Goal: Task Accomplishment & Management: Manage account settings

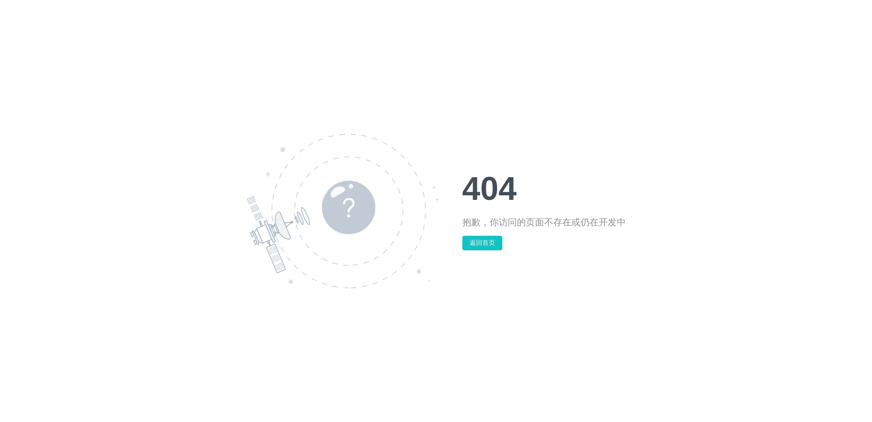
click at [691, 160] on div "404 抱歉，你访问的页面不存在或仍在开发中 返回首页" at bounding box center [436, 211] width 872 height 422
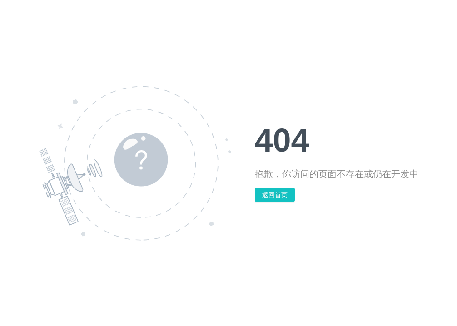
click at [207, 41] on div "404 抱歉，你访问的页面不存在或仍在开发中 返回首页" at bounding box center [228, 163] width 457 height 326
click at [281, 197] on button "返回首页" at bounding box center [275, 195] width 40 height 15
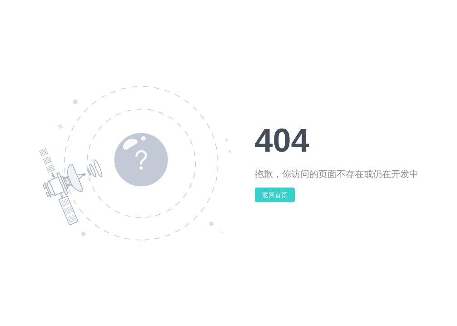
click at [281, 197] on button "返回首页" at bounding box center [275, 195] width 40 height 15
click at [266, 194] on button "返回首页" at bounding box center [275, 195] width 40 height 15
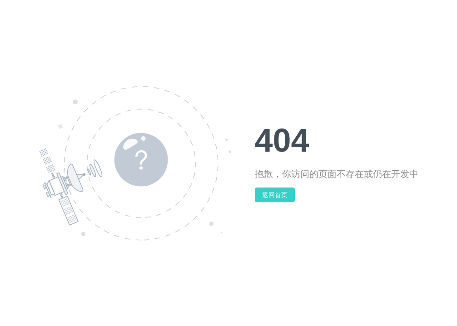
click at [270, 194] on button "返回首页" at bounding box center [275, 195] width 40 height 15
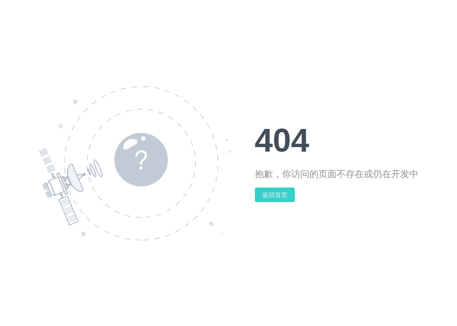
click at [270, 194] on button "返回首页" at bounding box center [275, 195] width 40 height 15
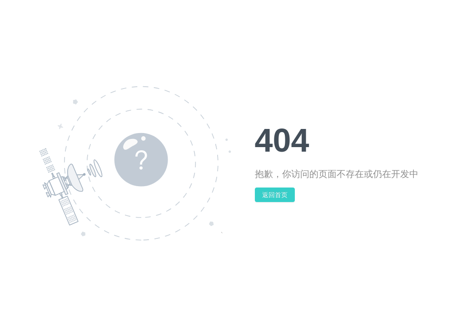
click at [270, 194] on button "返回首页" at bounding box center [275, 195] width 40 height 15
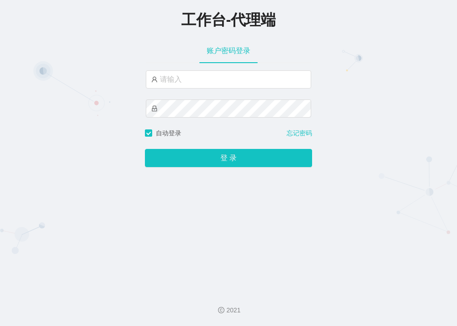
click at [118, 33] on div "工作台-代理端" at bounding box center [228, 19] width 457 height 38
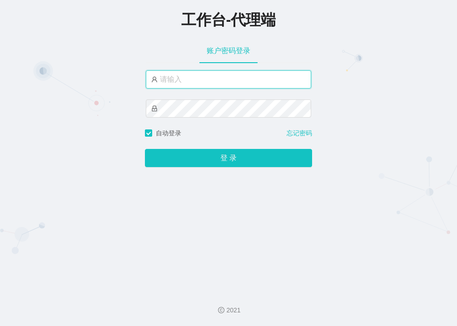
click at [193, 85] on input "text" at bounding box center [228, 79] width 165 height 18
paste input "laosan2hao"
type input "laosan2hao"
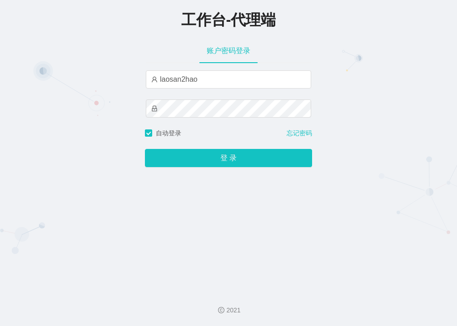
click at [93, 45] on div "工作台-代理端 账户密码登录 laosan2hao 自动登录 忘记密码 登 录" at bounding box center [228, 142] width 457 height 284
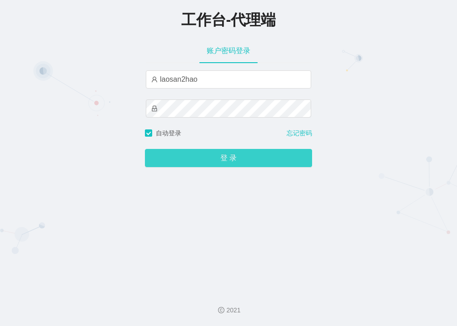
click at [209, 159] on button "登 录" at bounding box center [228, 158] width 167 height 18
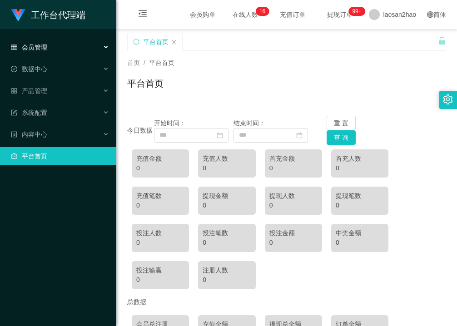
click at [60, 48] on div "会员管理" at bounding box center [58, 47] width 116 height 18
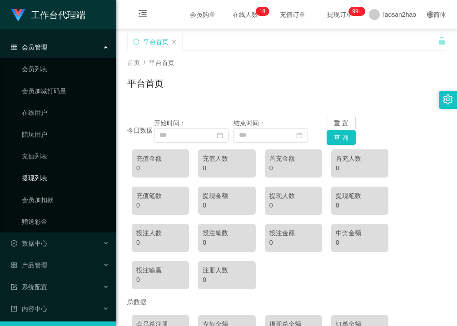
click at [49, 179] on link "提现列表" at bounding box center [65, 178] width 87 height 18
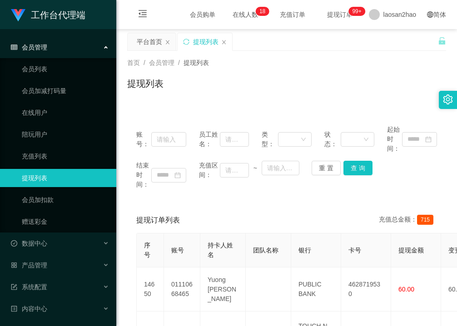
scroll to position [23, 0]
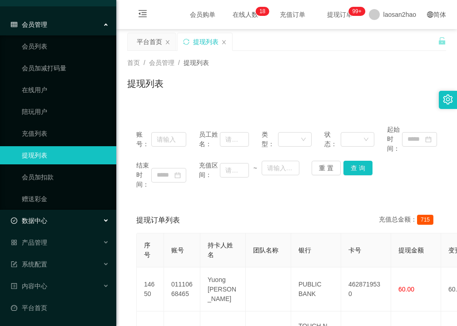
click at [59, 220] on div "数据中心" at bounding box center [58, 221] width 116 height 18
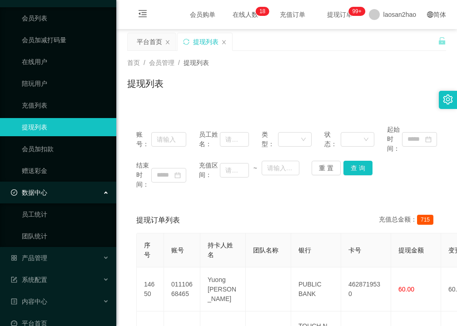
scroll to position [66, 0]
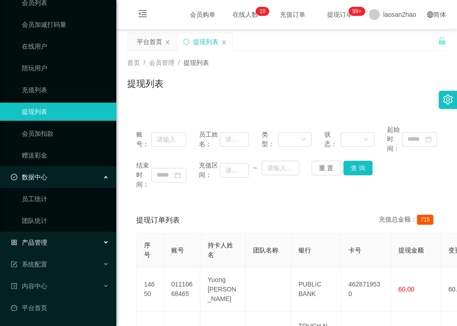
click at [51, 241] on div "产品管理" at bounding box center [58, 242] width 116 height 18
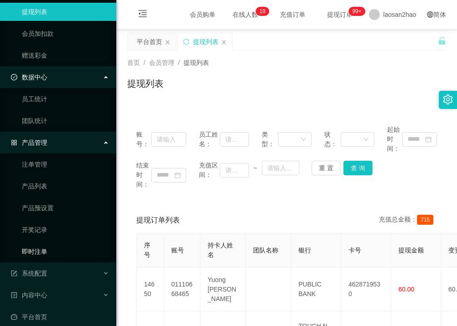
scroll to position [175, 0]
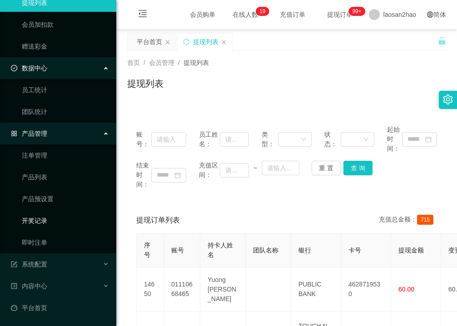
click at [51, 223] on link "开奖记录" at bounding box center [65, 221] width 87 height 18
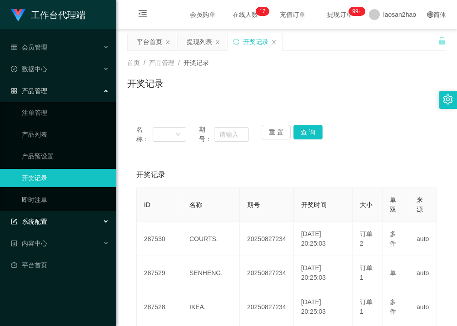
click at [70, 226] on div "系统配置" at bounding box center [58, 222] width 116 height 18
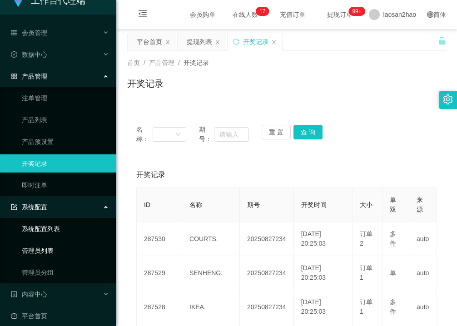
scroll to position [23, 0]
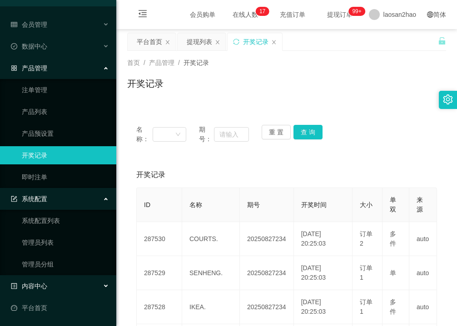
click at [56, 286] on div "内容中心" at bounding box center [58, 286] width 116 height 18
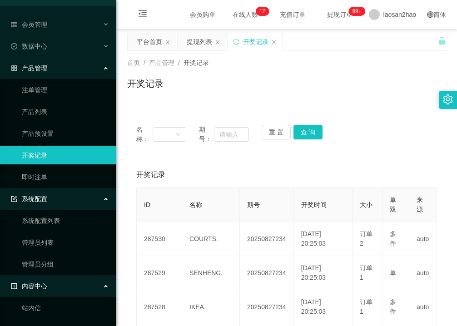
scroll to position [88, 0]
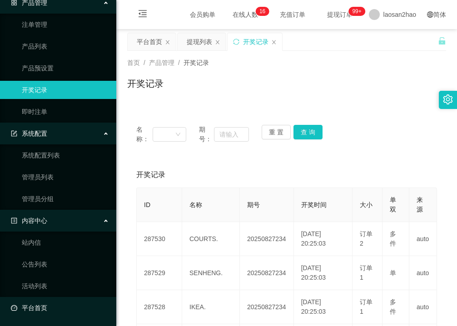
click at [70, 312] on link "平台首页" at bounding box center [60, 308] width 98 height 18
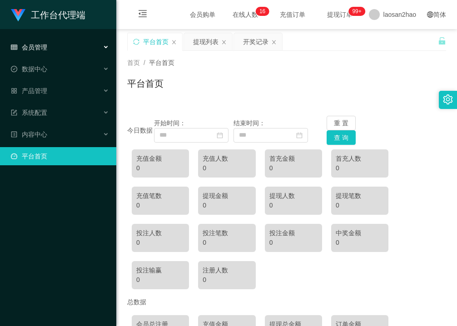
click at [41, 44] on span "会员管理" at bounding box center [29, 47] width 36 height 7
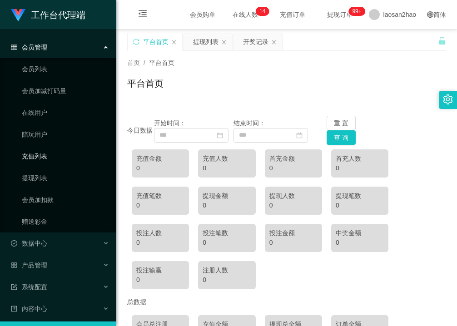
click at [44, 159] on link "充值列表" at bounding box center [65, 156] width 87 height 18
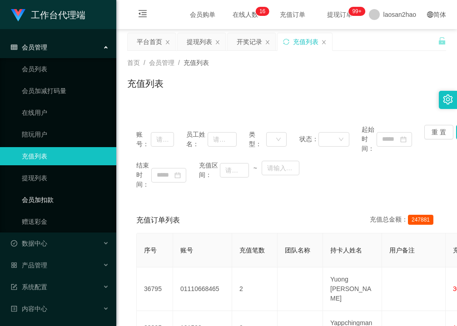
click at [54, 203] on link "会员加扣款" at bounding box center [65, 200] width 87 height 18
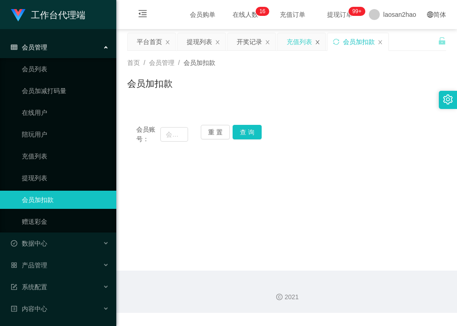
click at [317, 42] on icon "图标: close" at bounding box center [317, 42] width 5 height 5
click at [169, 137] on input "text" at bounding box center [174, 134] width 28 height 15
click at [46, 67] on link "会员列表" at bounding box center [65, 69] width 87 height 18
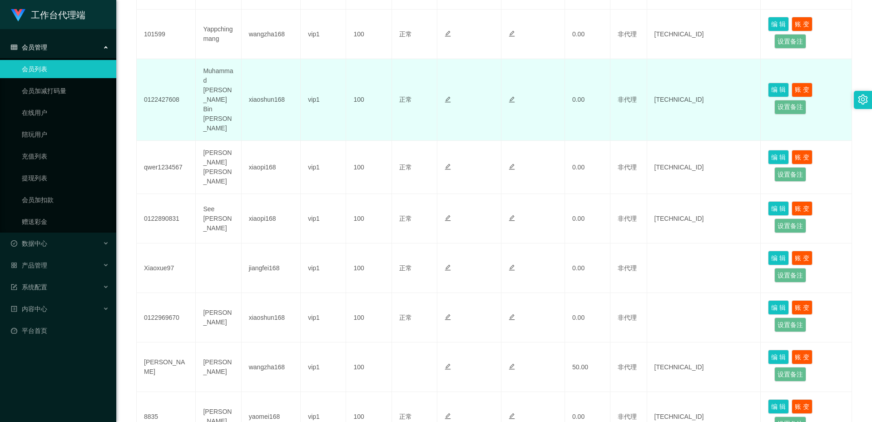
scroll to position [397, 0]
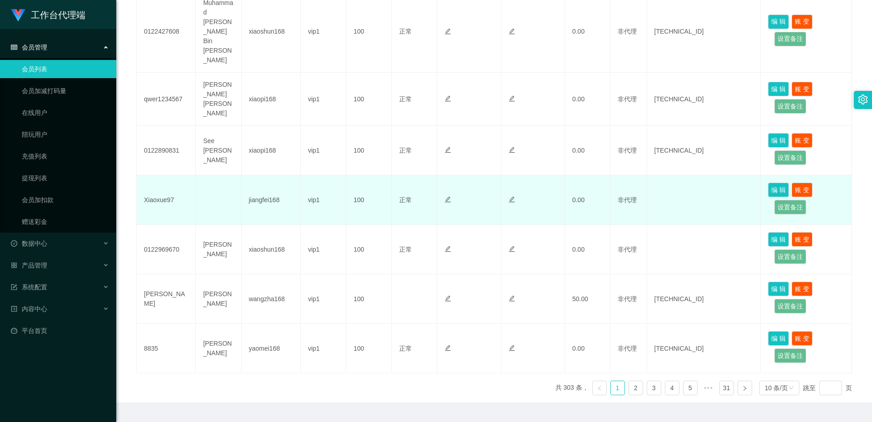
click at [157, 179] on td "Xiaoxue97" at bounding box center [166, 200] width 59 height 50
copy td "Xiaoxue97"
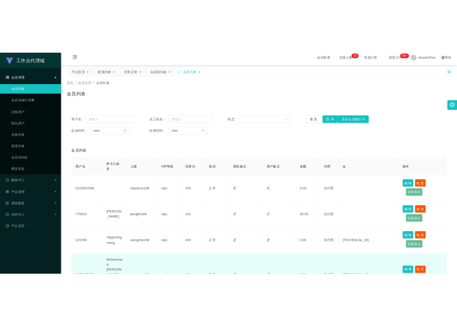
scroll to position [0, 0]
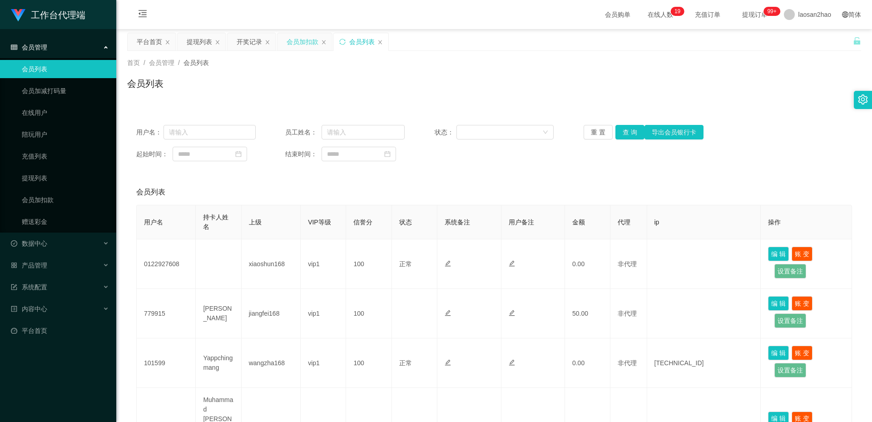
click at [296, 42] on div "会员加扣款" at bounding box center [303, 41] width 32 height 17
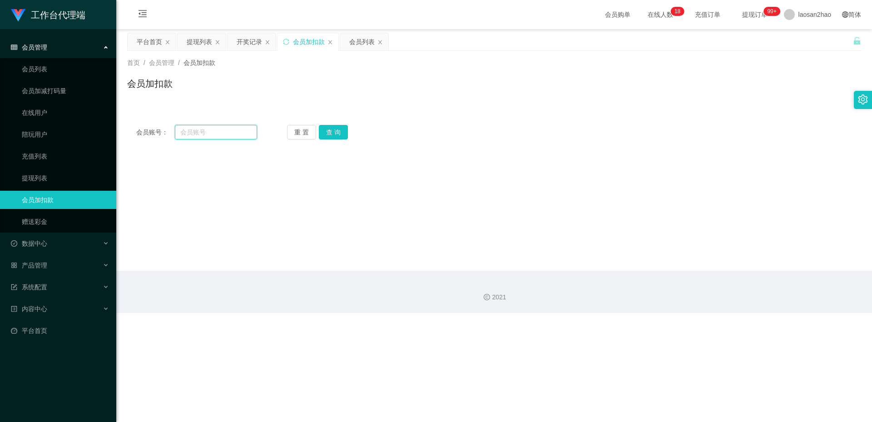
click at [203, 130] on input "text" at bounding box center [216, 132] width 82 height 15
paste input "Xiaoxue97"
type input "Xiaoxue97"
click at [327, 129] on button "查 询" at bounding box center [333, 132] width 29 height 15
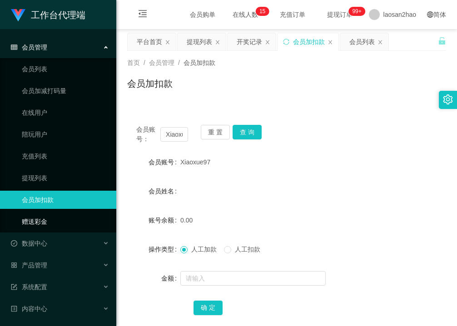
click at [22, 222] on link "赠送彩金" at bounding box center [65, 222] width 87 height 18
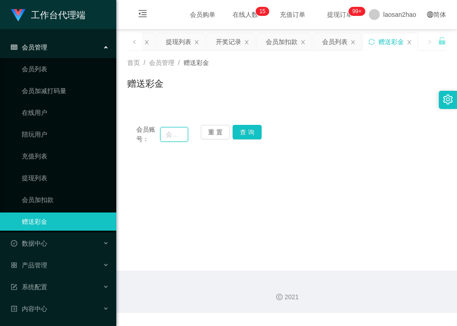
click at [174, 134] on input "text" at bounding box center [174, 134] width 28 height 15
paste input "Xiaoxue97"
type input "Xiaoxue97"
click at [249, 129] on button "查 询" at bounding box center [247, 132] width 29 height 15
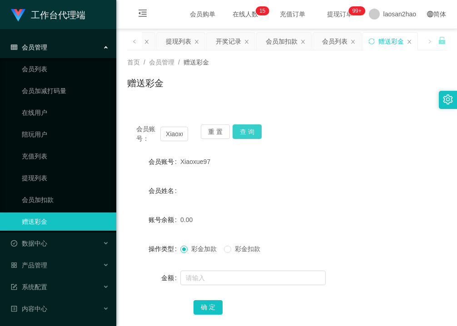
scroll to position [0, 0]
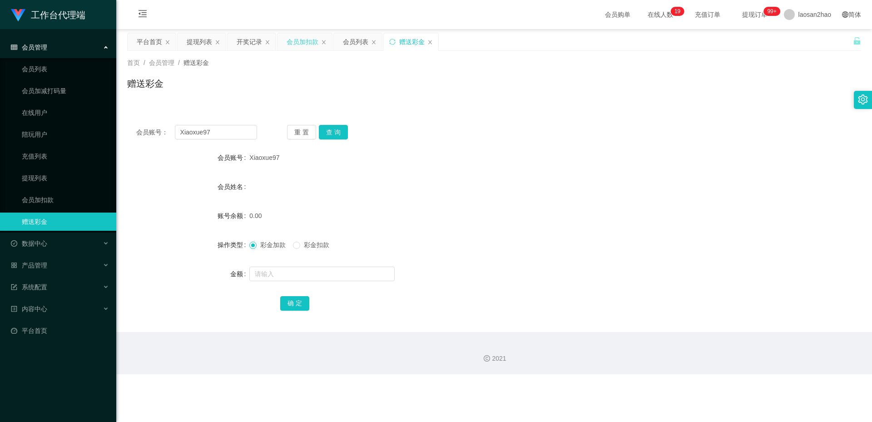
click at [304, 44] on div "会员加扣款" at bounding box center [303, 41] width 32 height 17
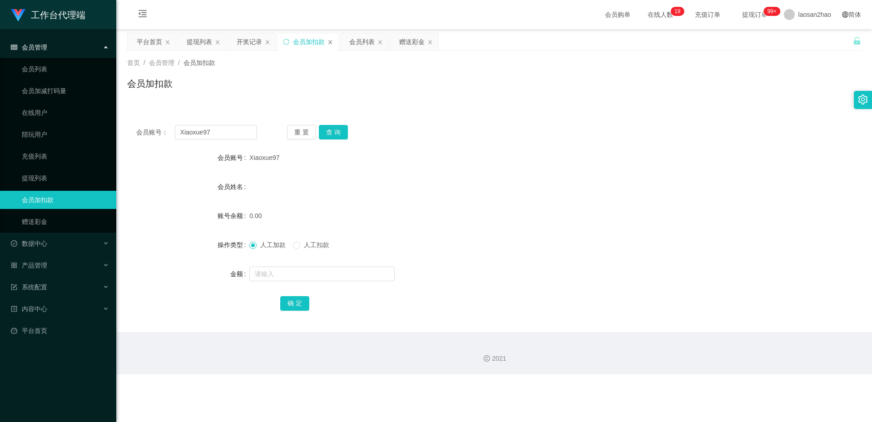
click at [329, 42] on icon "图标: close" at bounding box center [329, 42] width 5 height 5
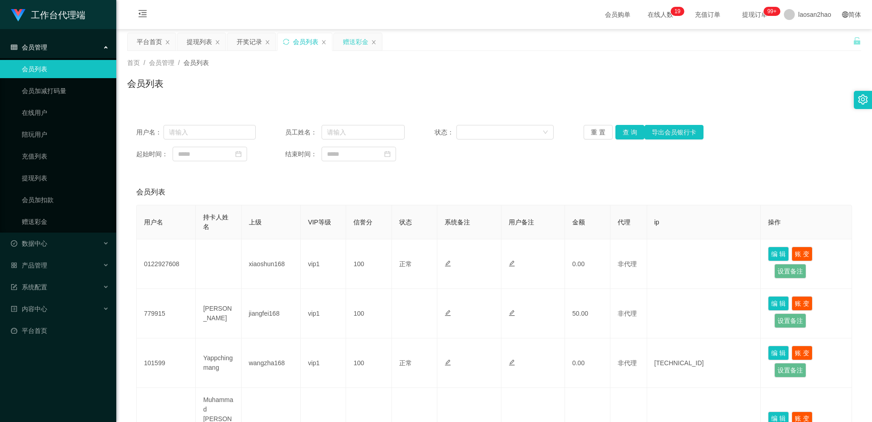
click at [350, 40] on div "赠送彩金" at bounding box center [355, 41] width 25 height 17
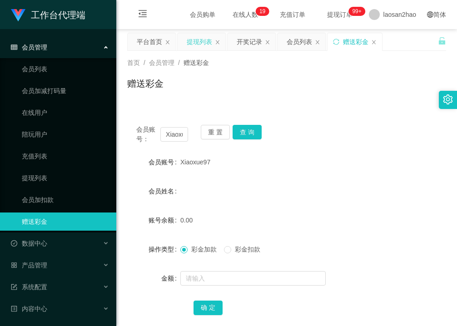
click at [193, 44] on div "提现列表" at bounding box center [199, 41] width 25 height 17
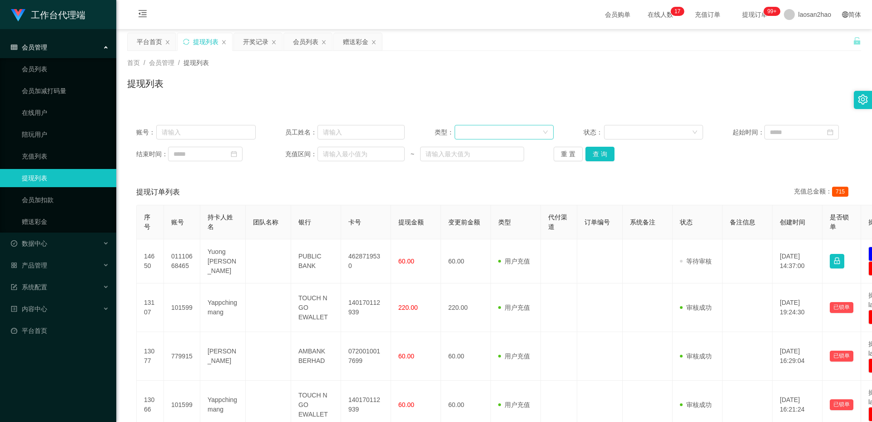
click at [456, 130] on div at bounding box center [501, 132] width 82 height 14
click at [456, 100] on icon "图标: setting" at bounding box center [863, 99] width 10 height 10
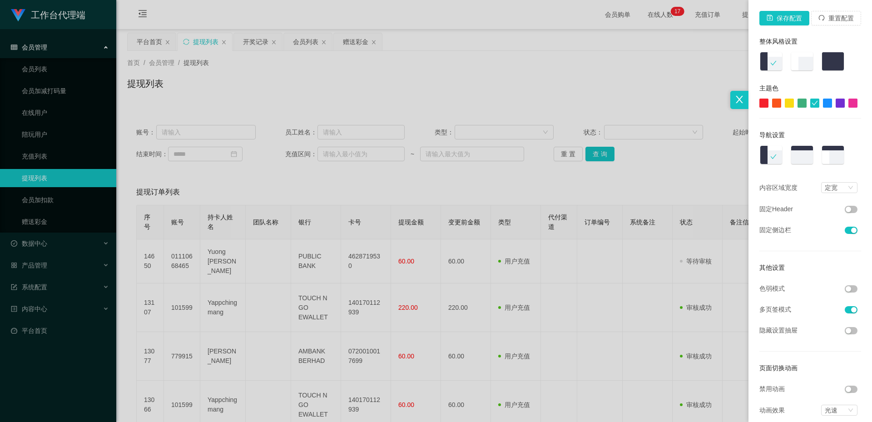
click at [456, 77] on div at bounding box center [436, 211] width 872 height 422
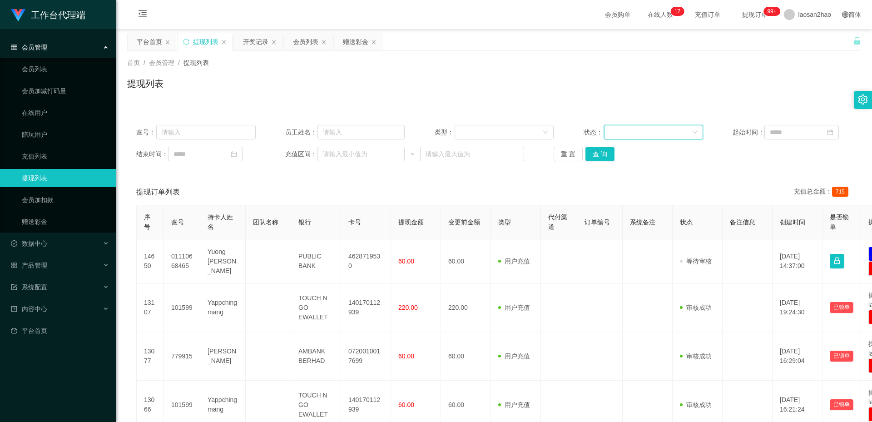
click at [456, 130] on div at bounding box center [651, 132] width 82 height 14
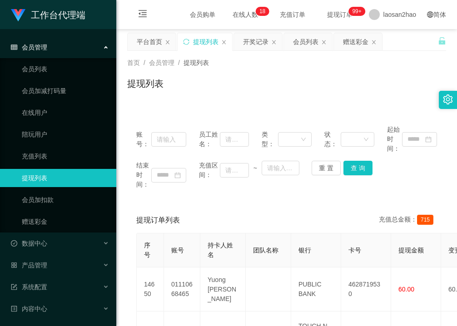
click at [258, 60] on div "首页 / 会员管理 / 提现列表 /" at bounding box center [286, 63] width 319 height 10
